Goal: Task Accomplishment & Management: Manage account settings

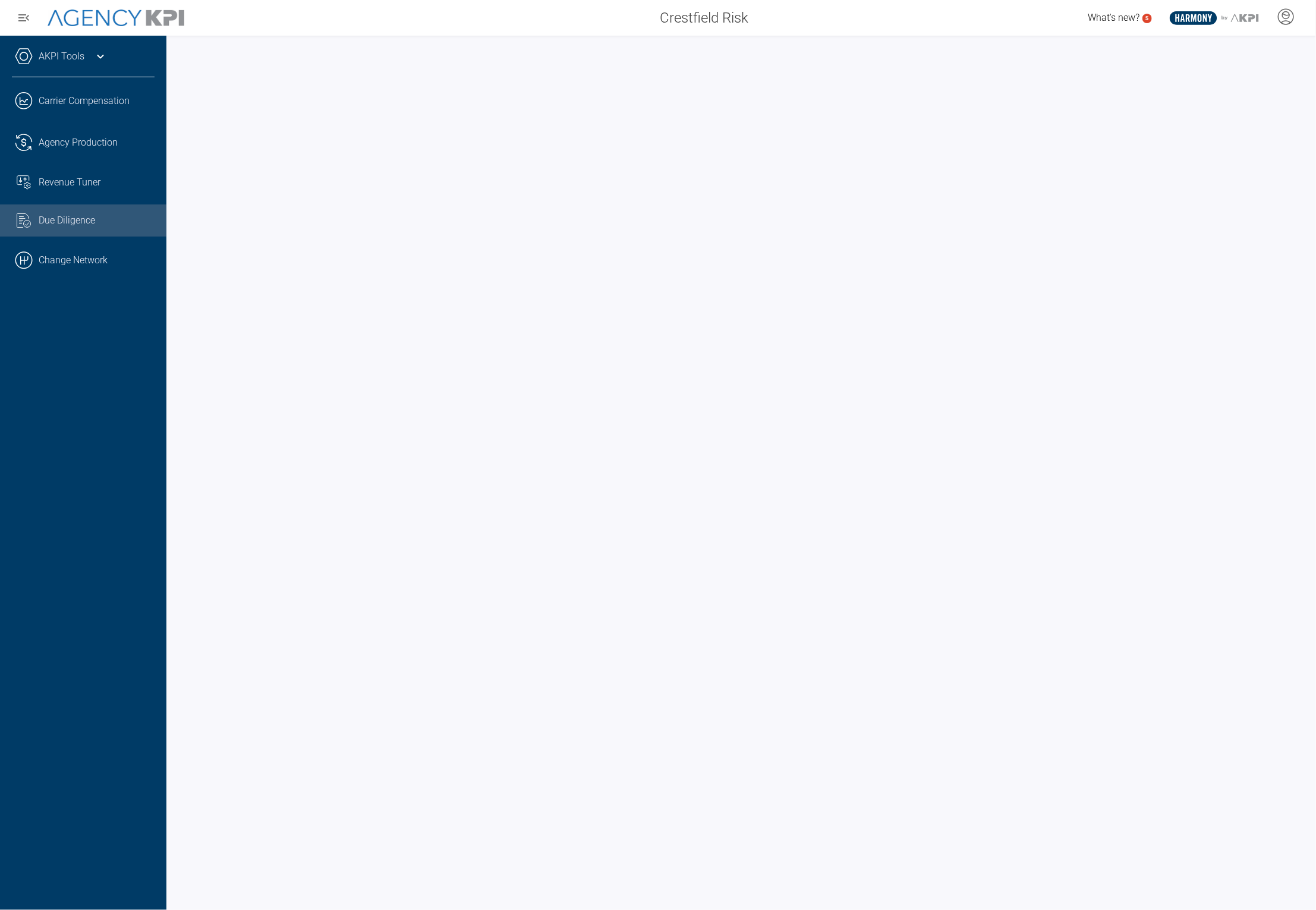
click at [1286, 16] on icon at bounding box center [1284, 16] width 18 height 18
click at [1210, 76] on li "Log Out" at bounding box center [1238, 83] width 128 height 25
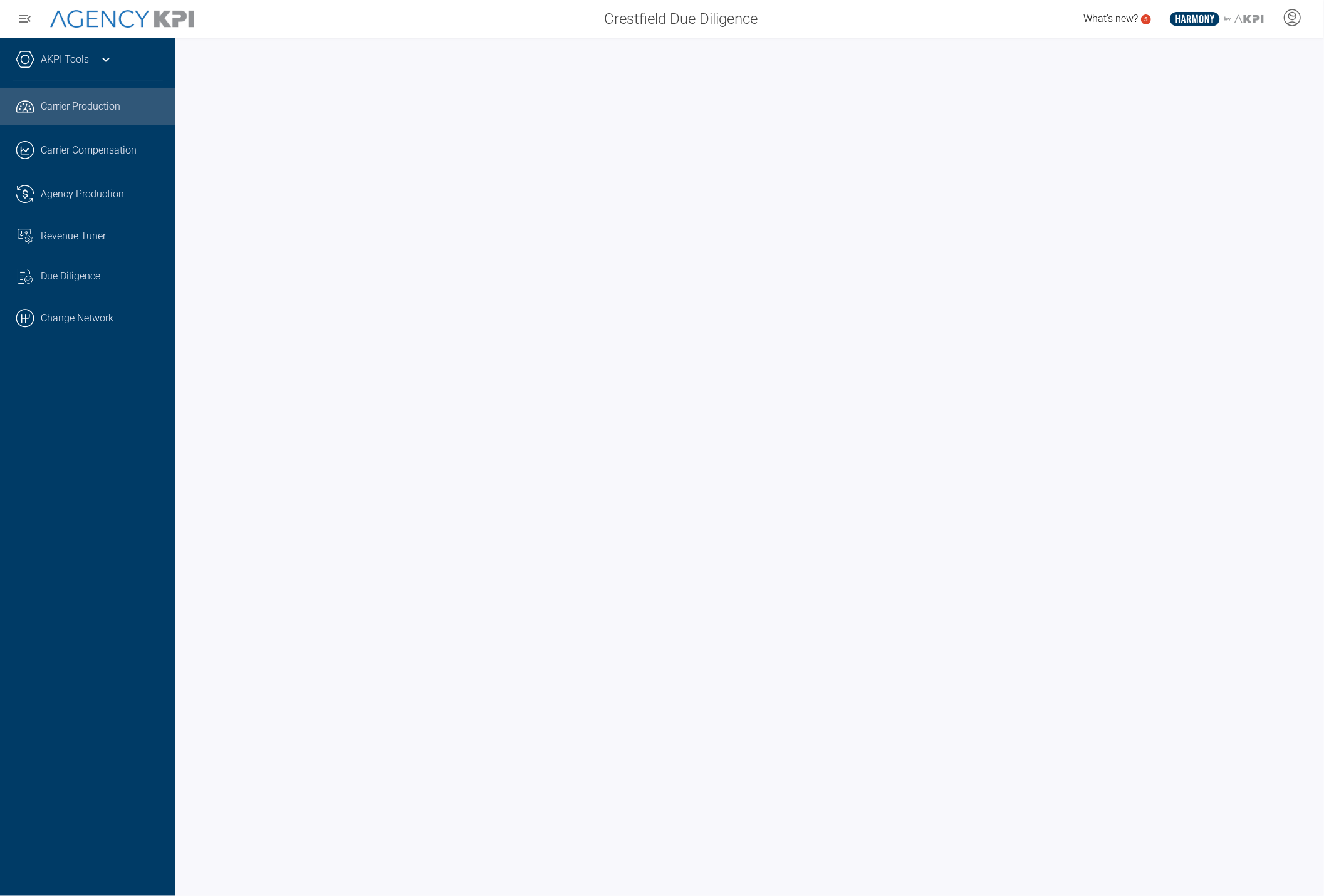
click at [108, 60] on icon at bounding box center [106, 59] width 15 height 15
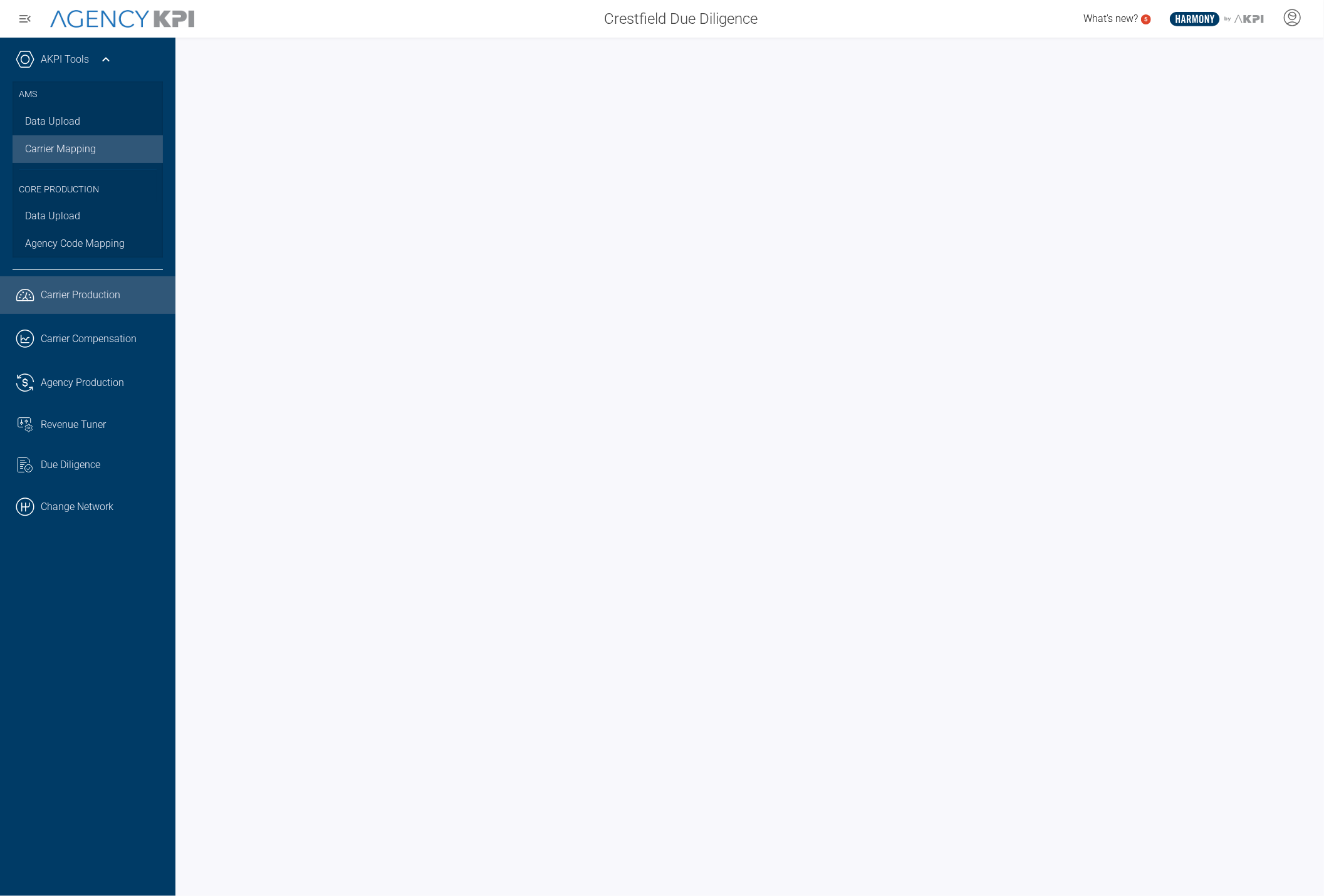
click at [69, 147] on link "Carrier Mapping" at bounding box center [88, 148] width 151 height 27
click at [82, 514] on link ".cls-1{fill:none;stroke:#000;stroke-linecap:round;stroke-linejoin:round;stroke-…" at bounding box center [88, 506] width 176 height 38
